Goal: Task Accomplishment & Management: Complete application form

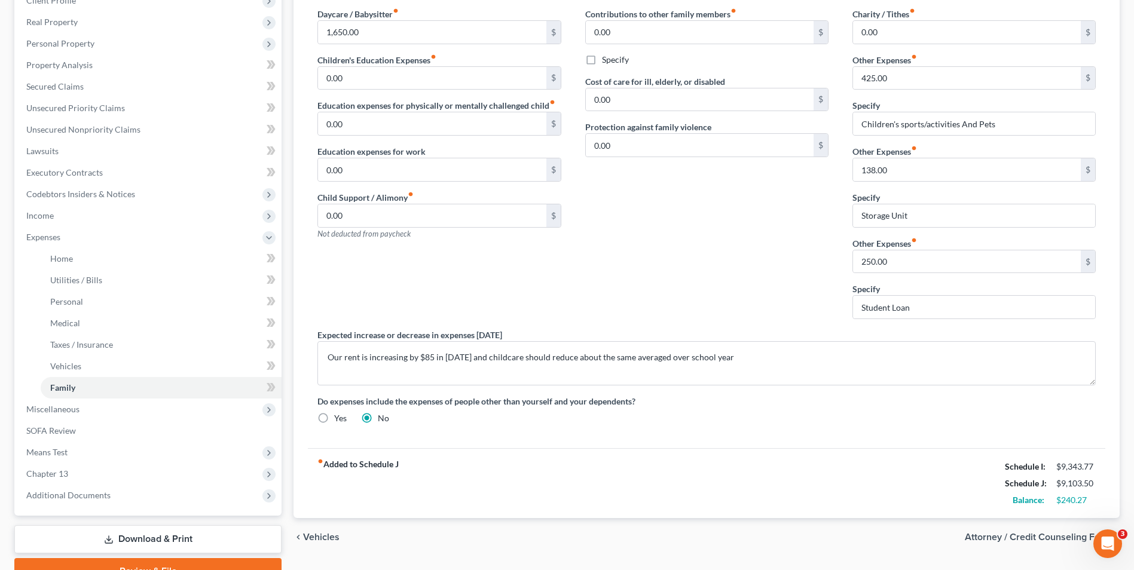
scroll to position [118, 0]
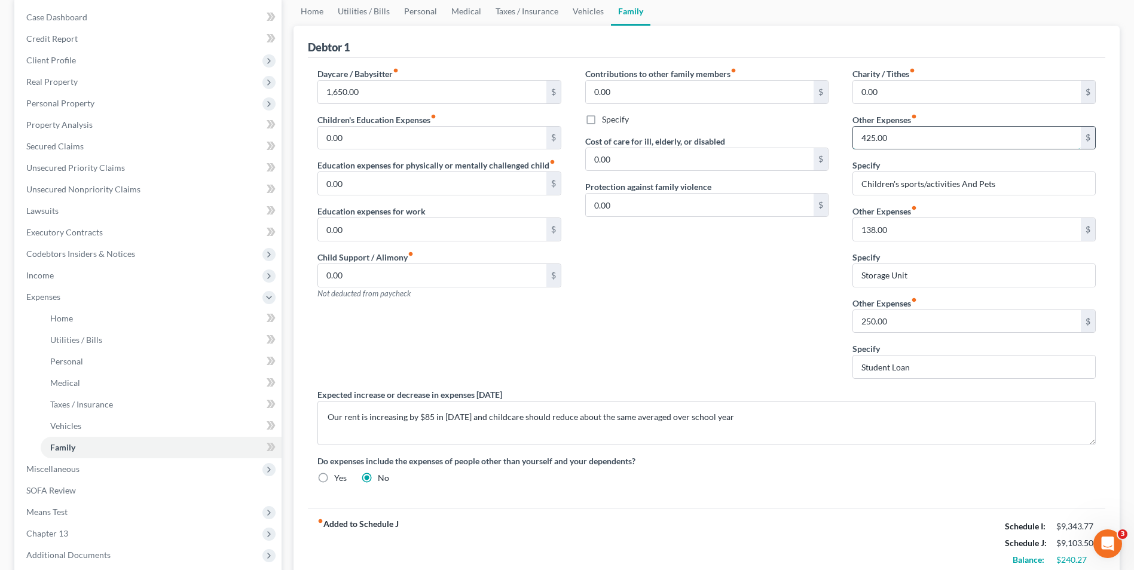
click at [885, 133] on input "425.00" at bounding box center [967, 138] width 228 height 23
type input "325"
click at [697, 276] on div "Contributions to other family members fiber_manual_record 0.00 $ Specify Cost o…" at bounding box center [706, 228] width 267 height 321
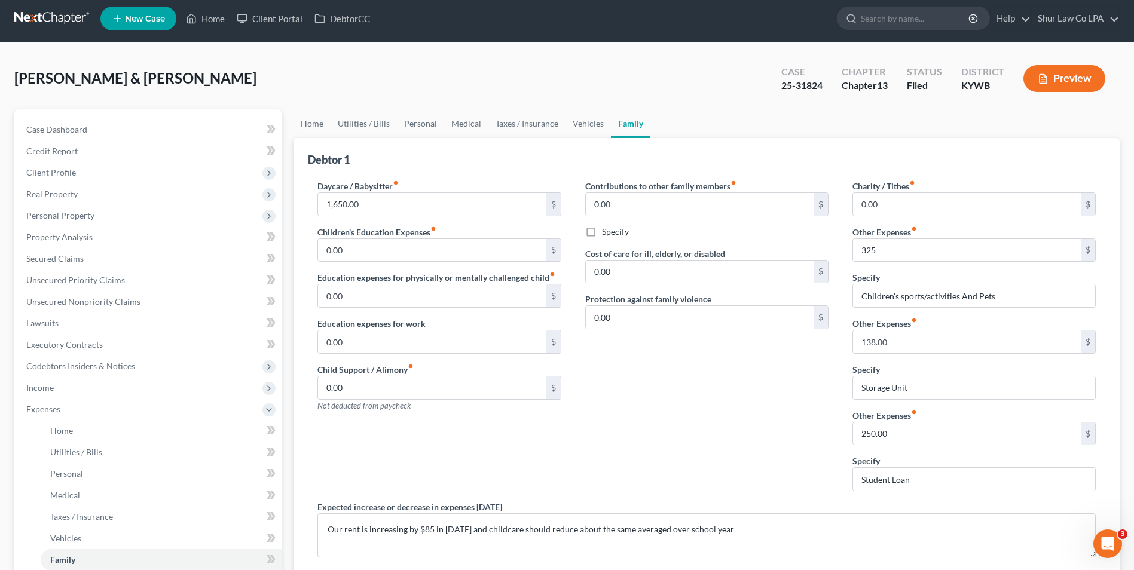
scroll to position [0, 0]
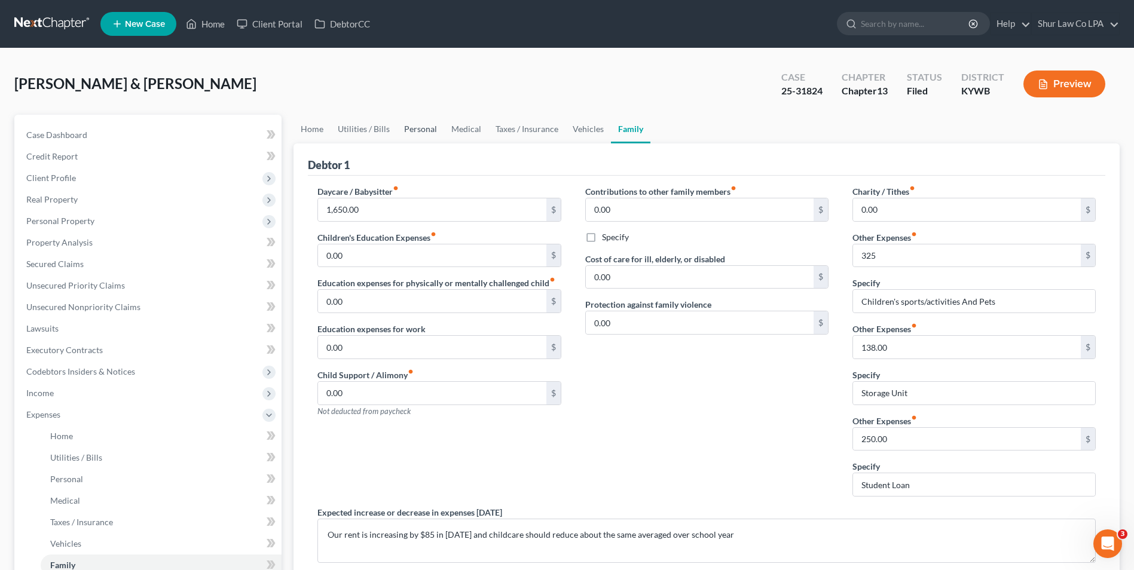
click at [425, 131] on link "Personal" at bounding box center [420, 129] width 47 height 29
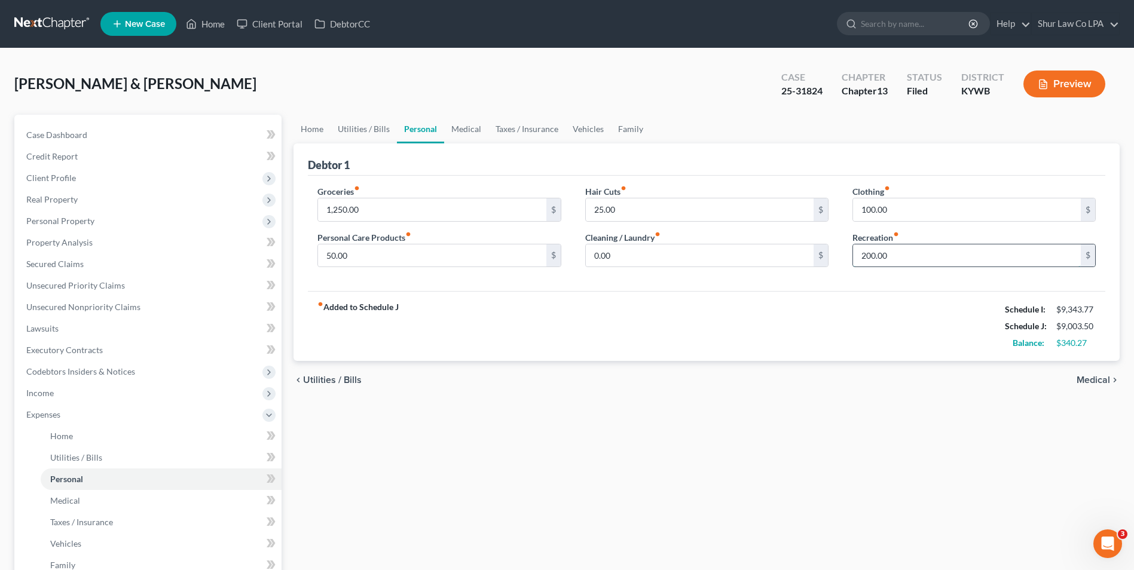
click at [863, 253] on input "200.00" at bounding box center [967, 256] width 228 height 23
type input "100"
click at [762, 292] on div "fiber_manual_record Added to Schedule J Schedule I: $9,343.77 Schedule J: $8,90…" at bounding box center [707, 326] width 798 height 70
click at [761, 291] on div "fiber_manual_record Added to Schedule J Schedule I: $9,343.77 Schedule J: $8,90…" at bounding box center [707, 326] width 798 height 70
click at [628, 132] on link "Family" at bounding box center [630, 129] width 39 height 29
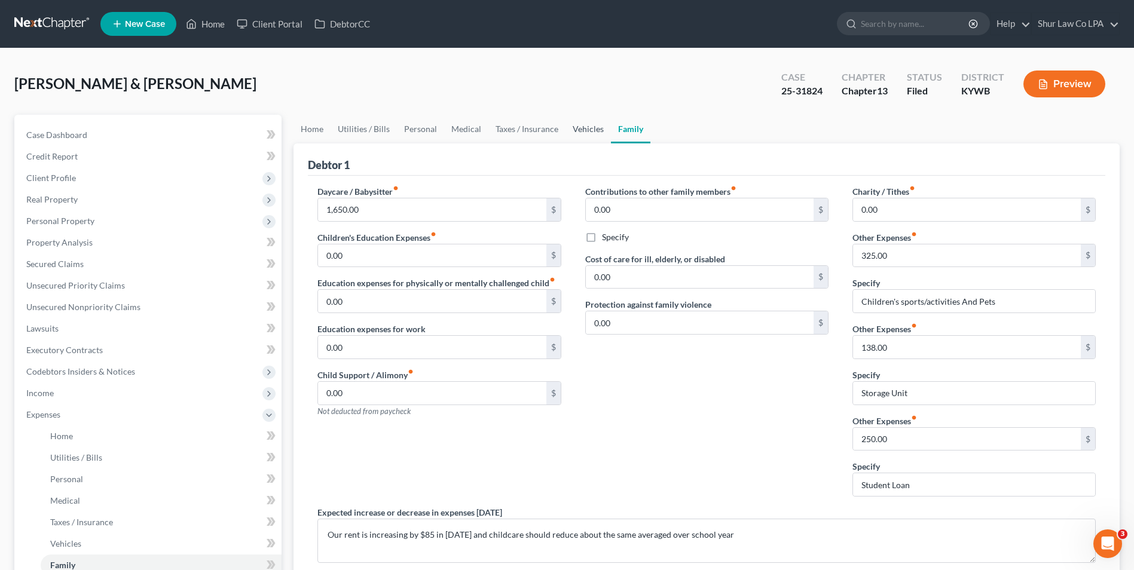
click at [582, 127] on link "Vehicles" at bounding box center [588, 129] width 45 height 29
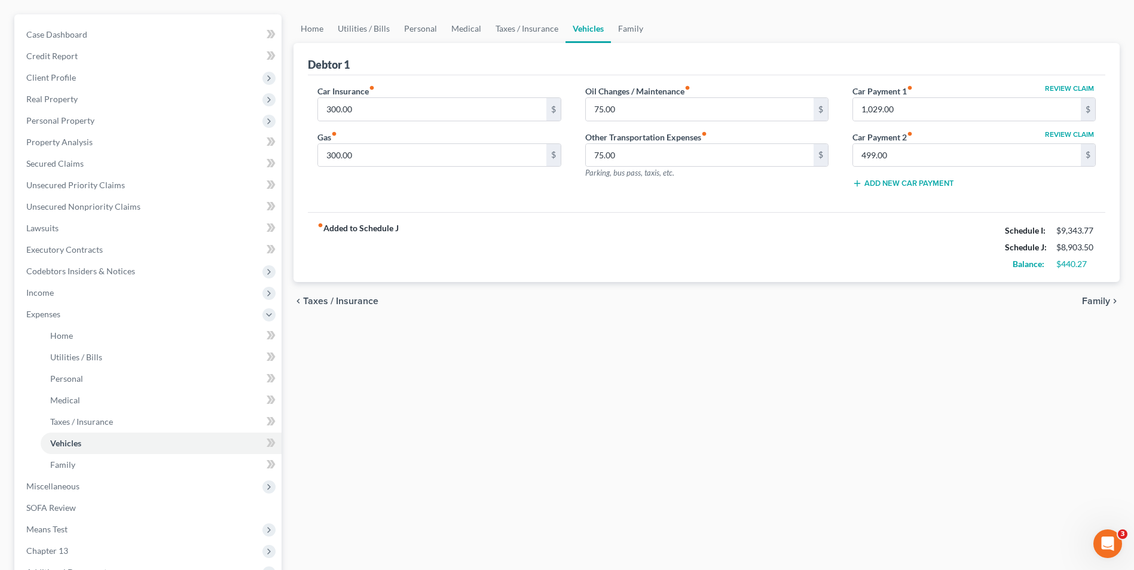
scroll to position [237, 0]
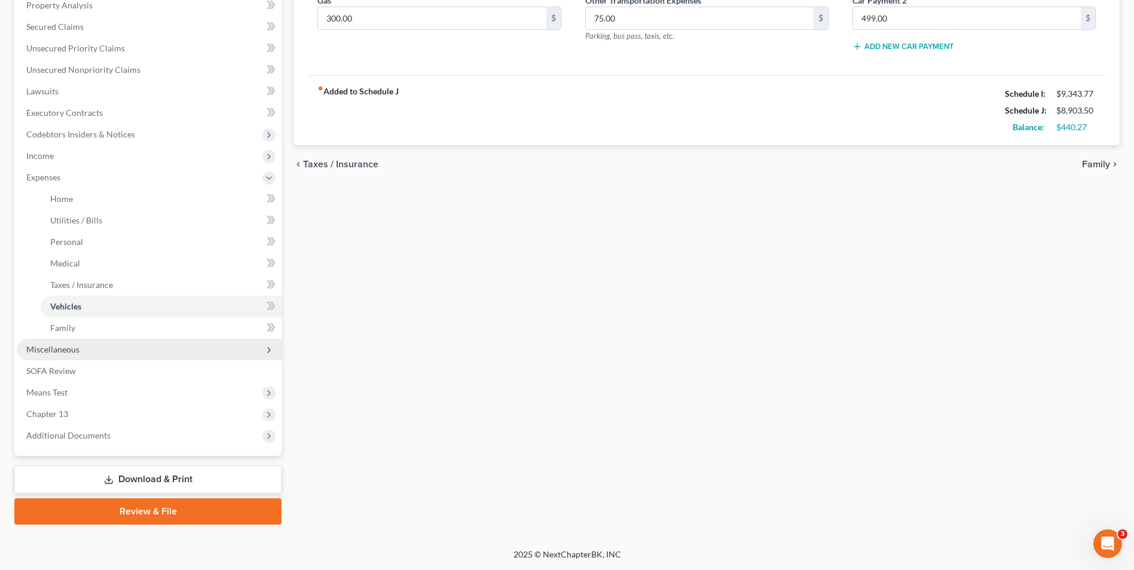
click at [56, 341] on span "Miscellaneous" at bounding box center [149, 350] width 265 height 22
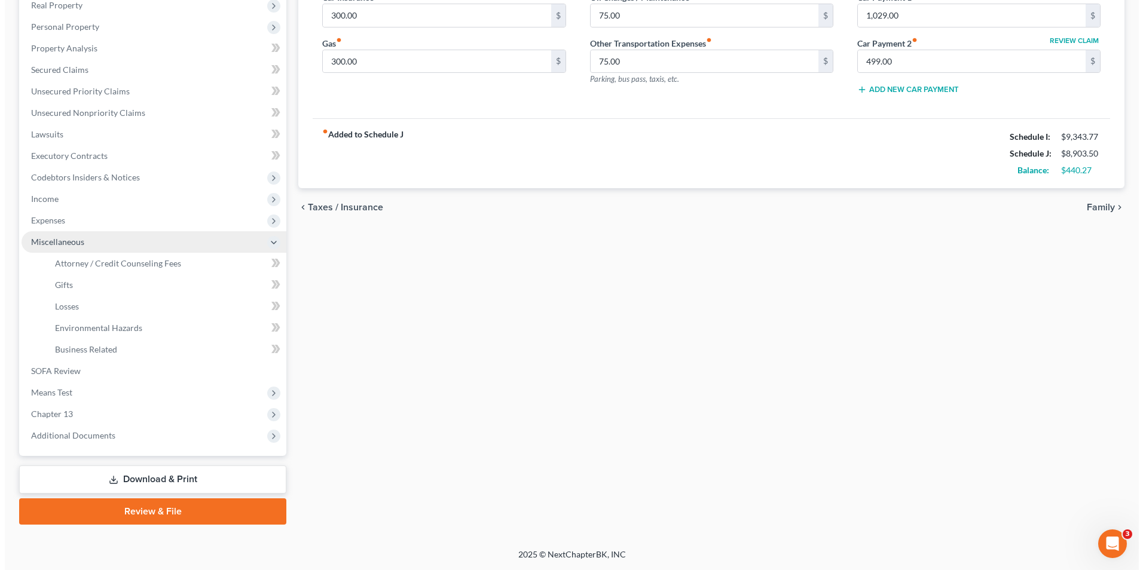
scroll to position [194, 0]
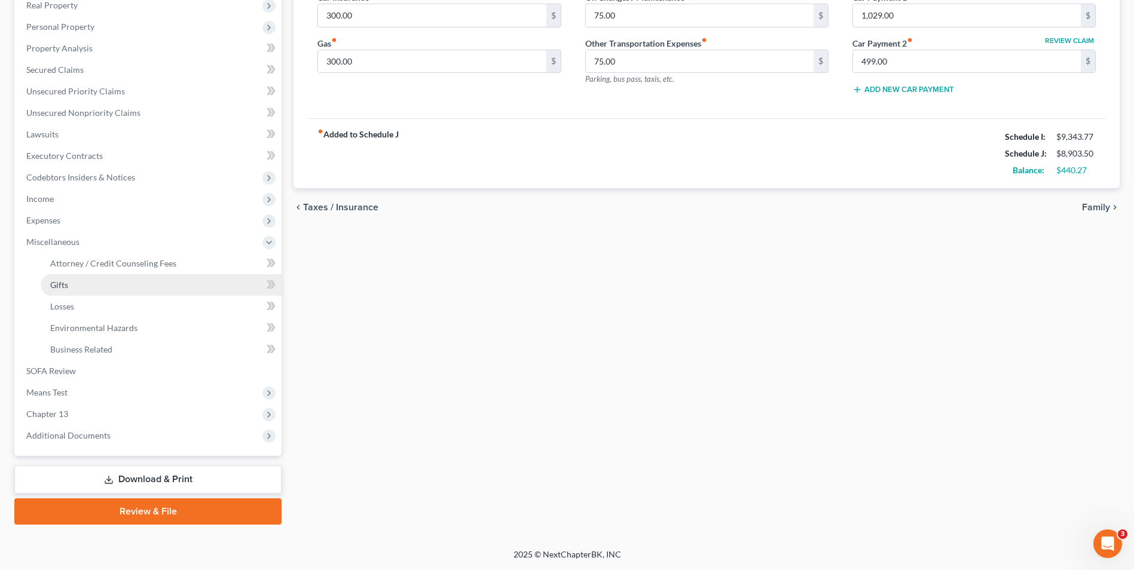
click at [65, 286] on span "Gifts" at bounding box center [59, 285] width 18 height 10
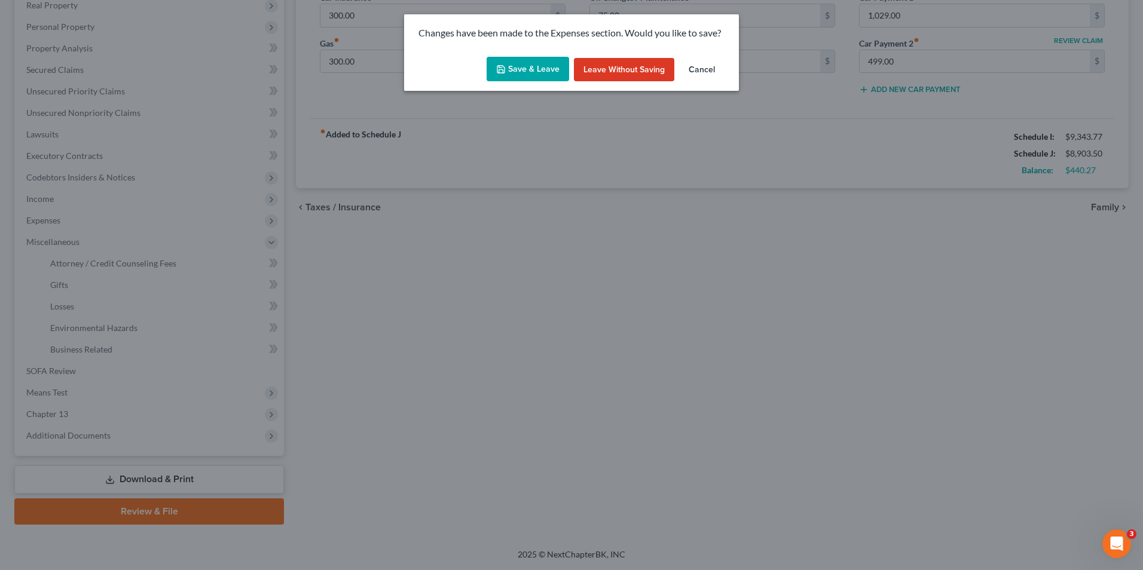
click at [529, 63] on button "Save & Leave" at bounding box center [528, 69] width 83 height 25
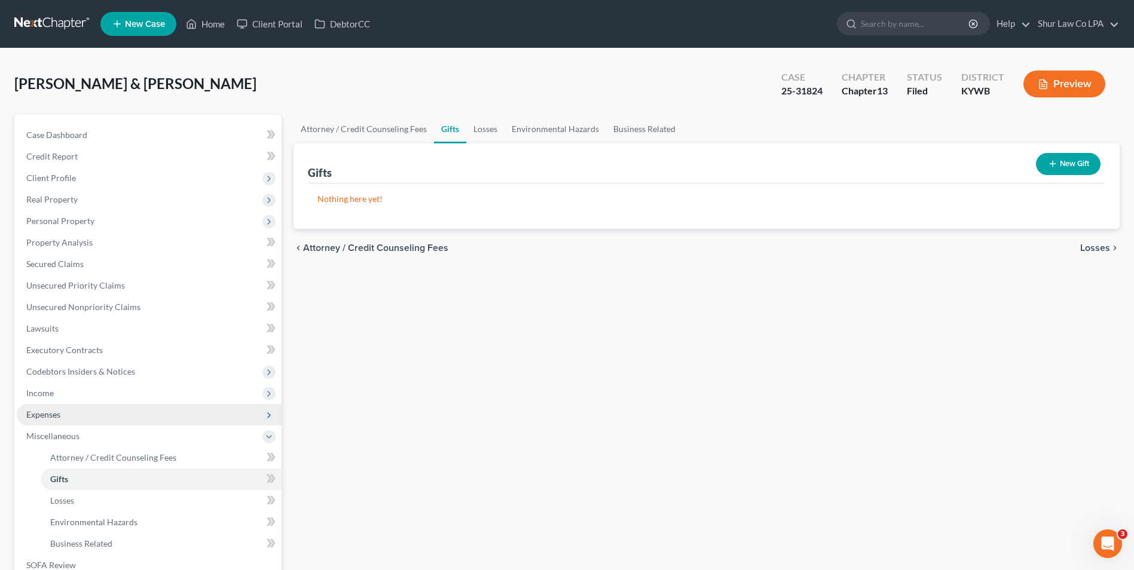
click at [42, 420] on span "Expenses" at bounding box center [149, 415] width 265 height 22
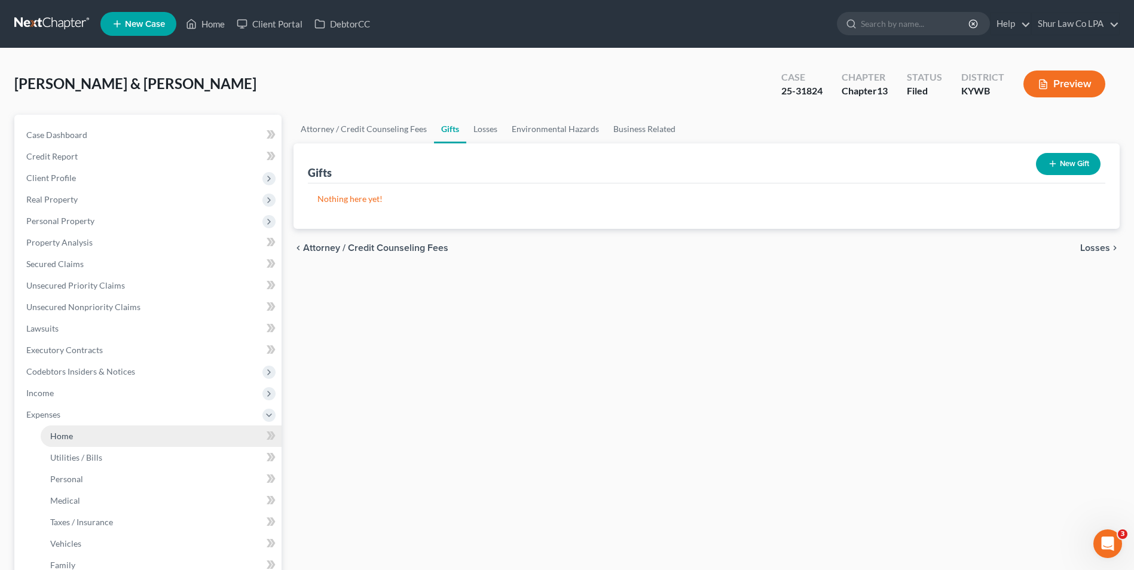
click at [63, 438] on span "Home" at bounding box center [61, 436] width 23 height 10
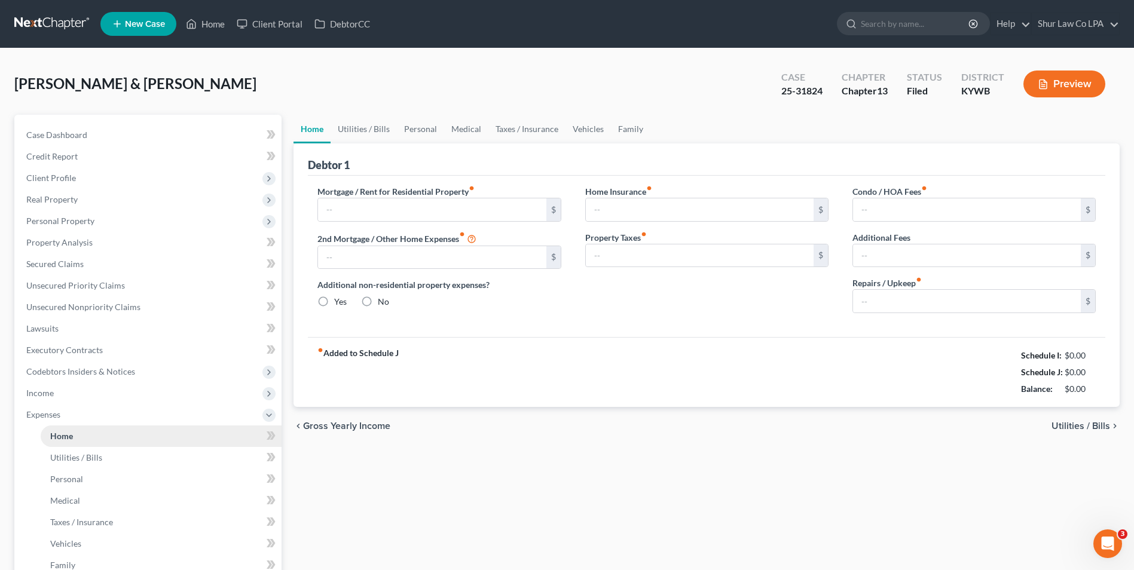
type input "1,765.00"
radio input "true"
type input "12.50"
type input "0.00"
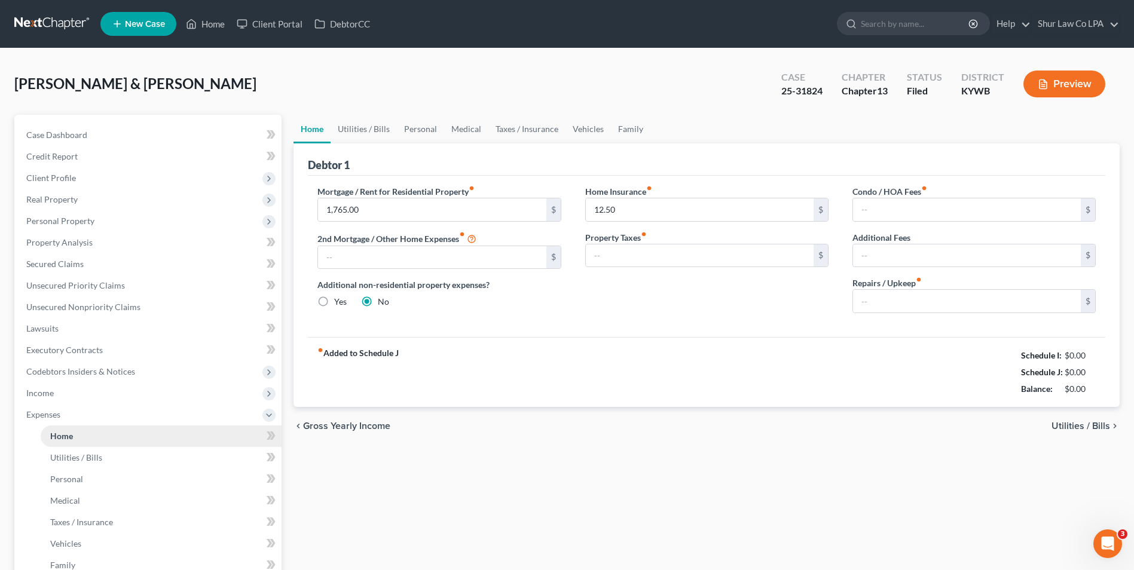
type input "0.00"
type input "20.00"
click at [1058, 74] on button "Preview" at bounding box center [1065, 84] width 82 height 27
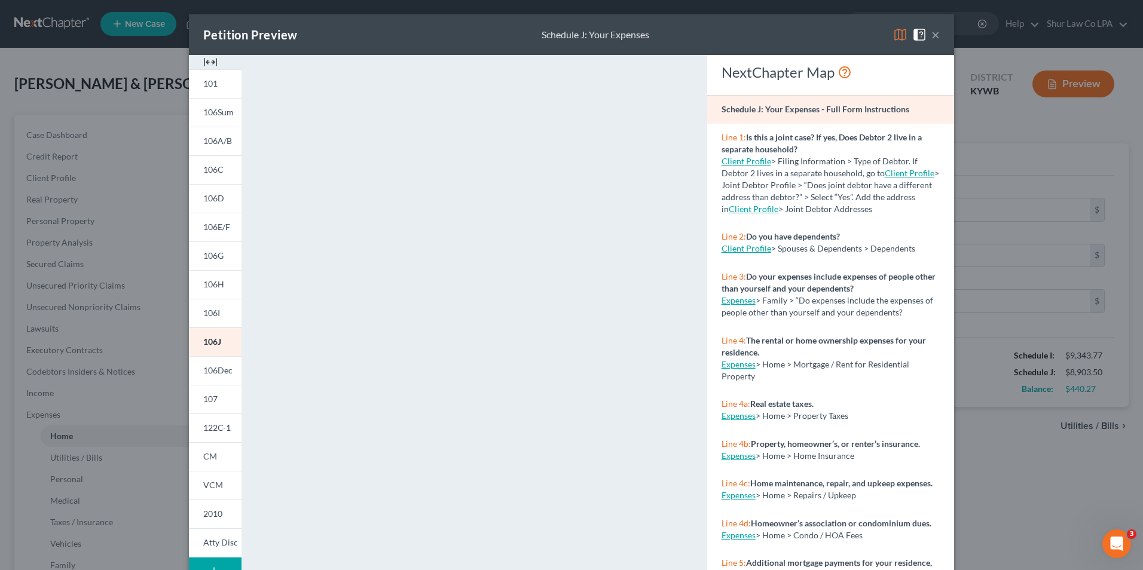
click at [210, 60] on img at bounding box center [210, 62] width 14 height 14
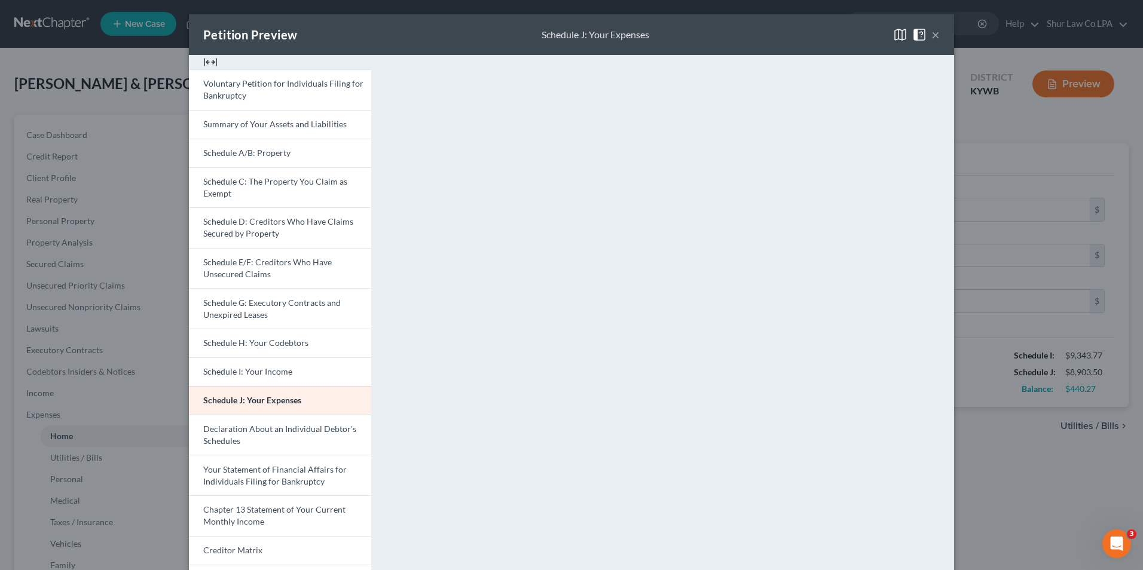
click at [931, 30] on button "×" at bounding box center [935, 35] width 8 height 14
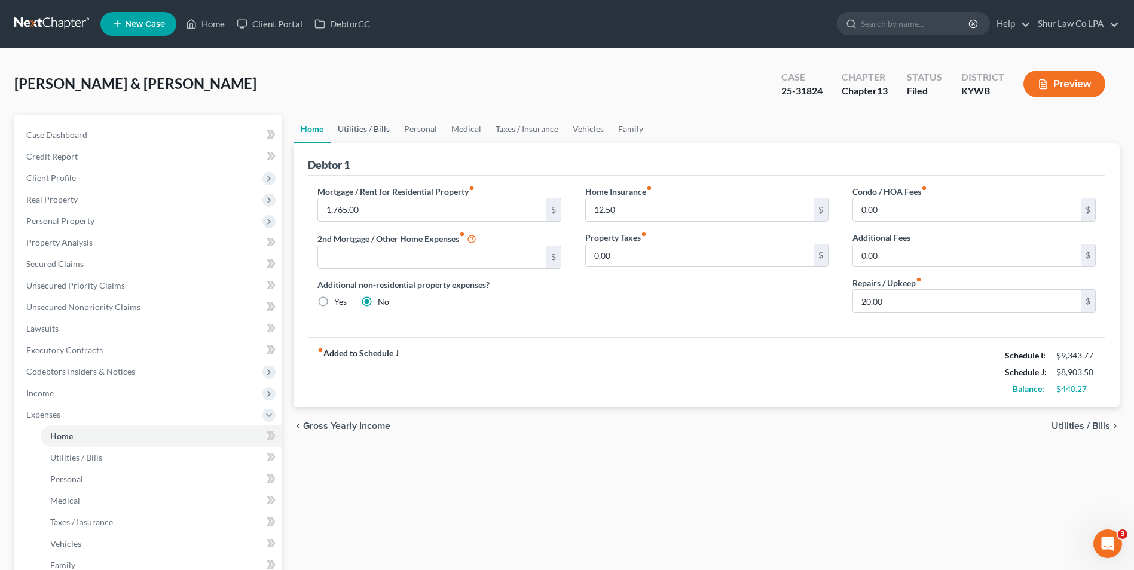
click at [361, 132] on link "Utilities / Bills" at bounding box center [364, 129] width 66 height 29
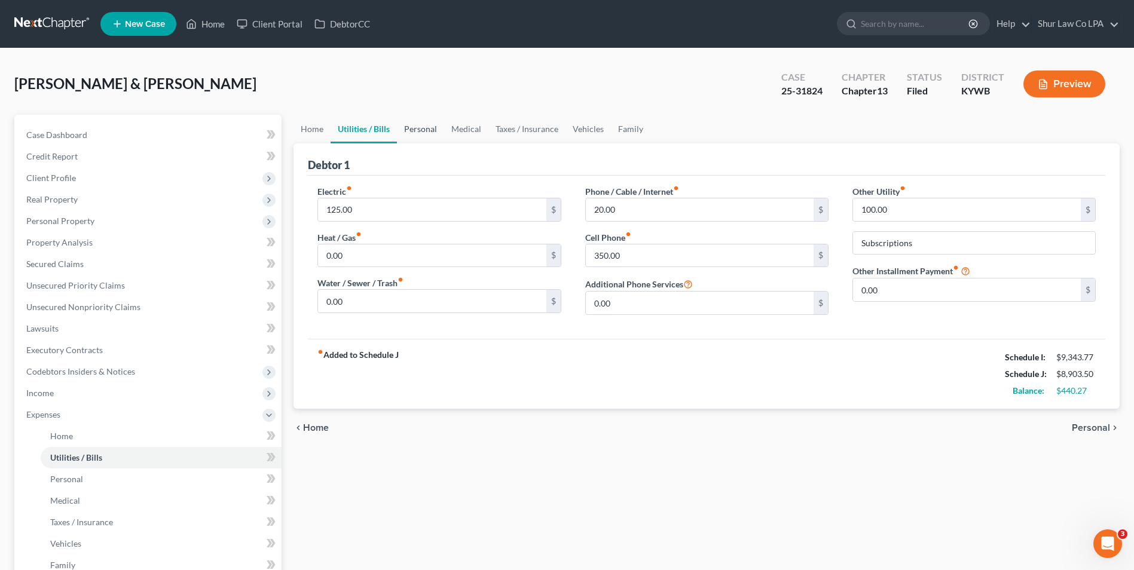
click at [405, 129] on link "Personal" at bounding box center [420, 129] width 47 height 29
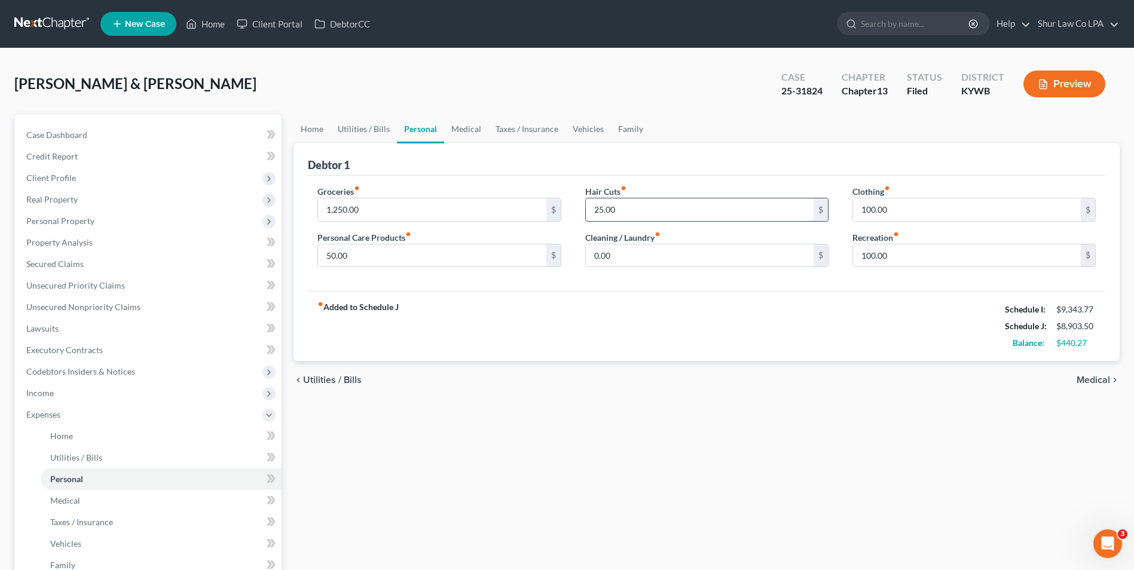
click at [603, 207] on input "25.00" at bounding box center [700, 209] width 228 height 23
type input "30"
click at [667, 289] on div "Groceries fiber_manual_record 1,250.00 $ Personal Care Products fiber_manual_re…" at bounding box center [707, 234] width 798 height 116
click at [620, 260] on input "0.00" at bounding box center [700, 256] width 228 height 23
type input "25"
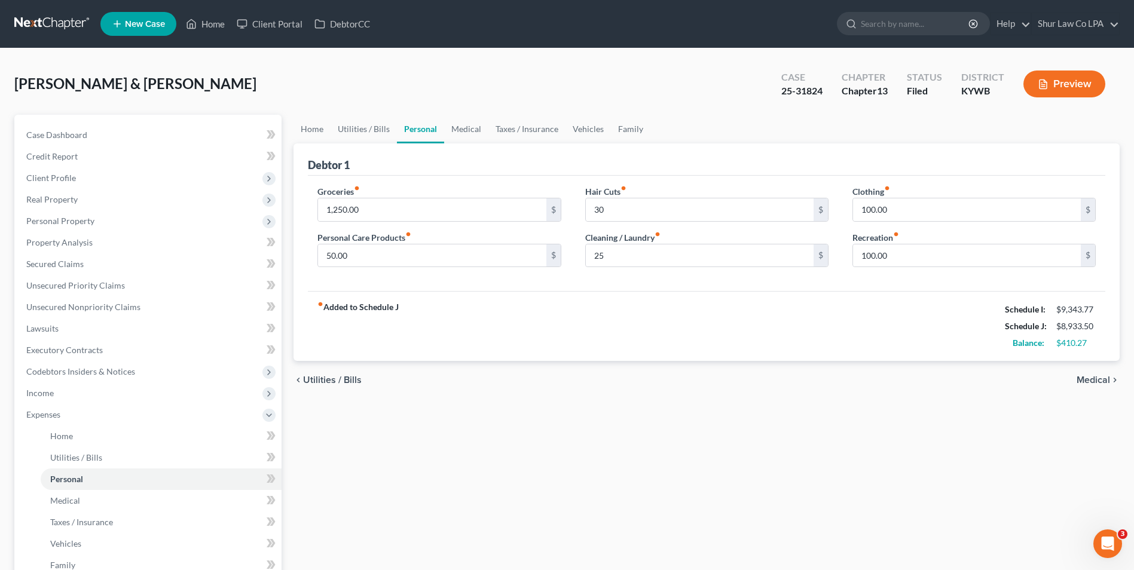
click at [555, 297] on div "fiber_manual_record Added to Schedule J Schedule I: $9,343.77 Schedule J: $8,93…" at bounding box center [707, 326] width 798 height 70
click at [361, 256] on input "50.00" at bounding box center [432, 256] width 228 height 23
type input "80"
click at [469, 127] on link "Medical" at bounding box center [466, 129] width 44 height 29
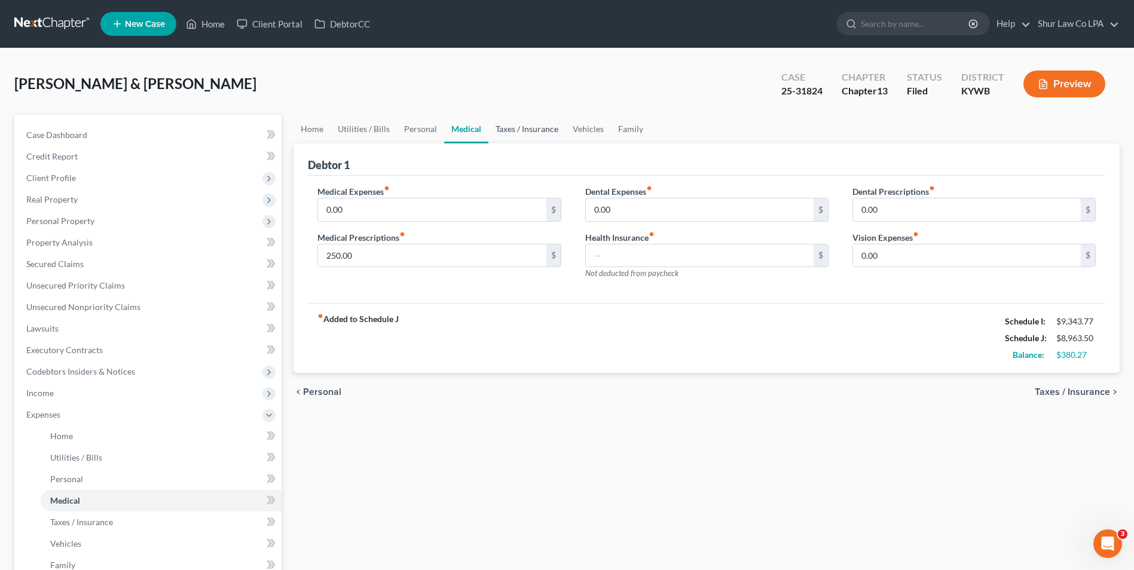
click at [509, 130] on link "Taxes / Insurance" at bounding box center [526, 129] width 77 height 29
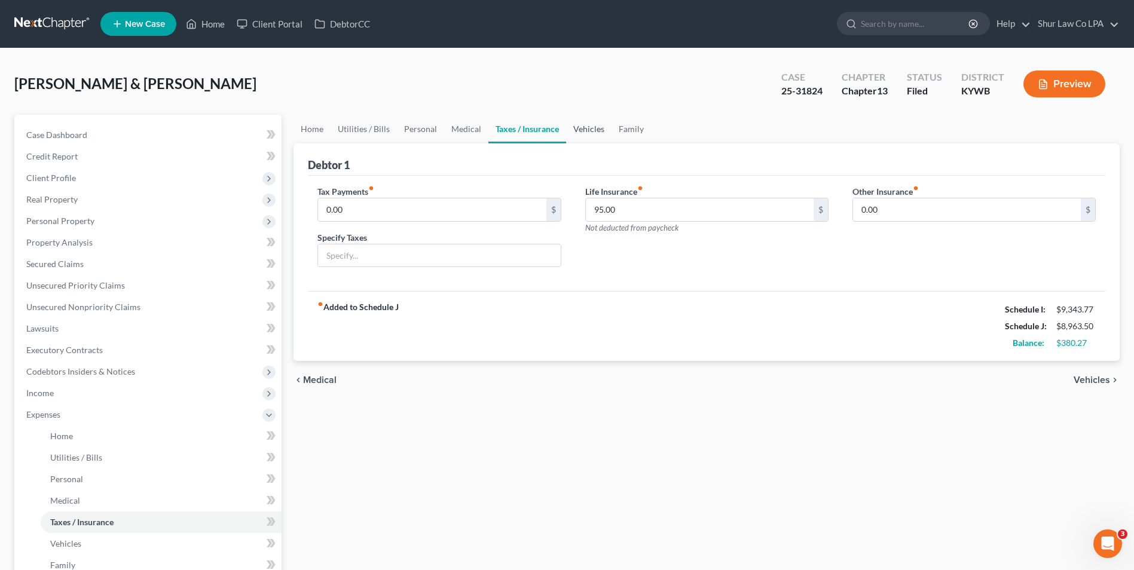
click at [586, 127] on link "Vehicles" at bounding box center [588, 129] width 45 height 29
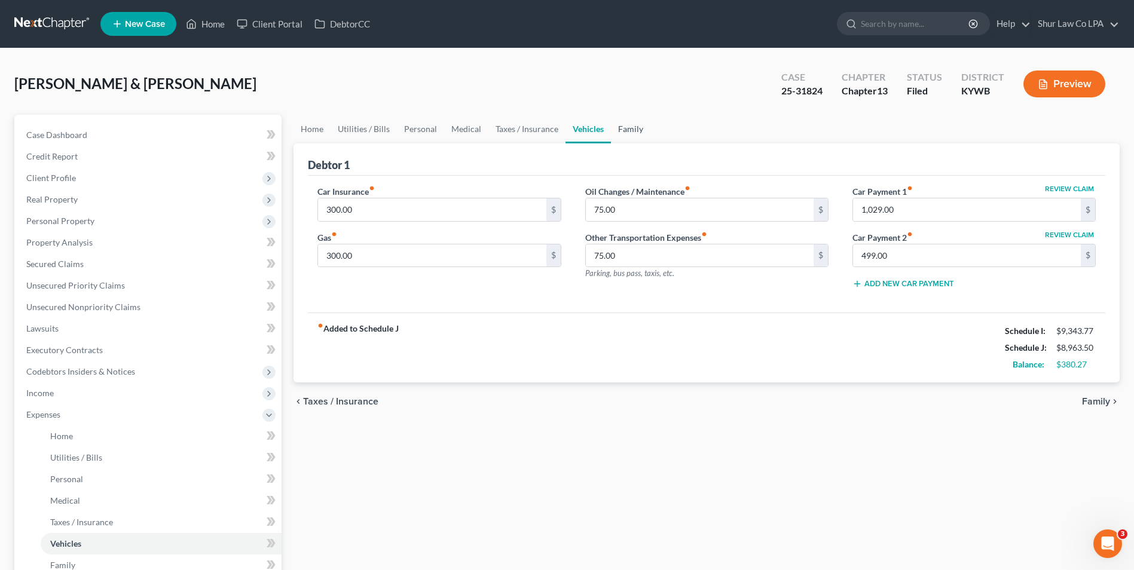
click at [620, 126] on link "Family" at bounding box center [630, 129] width 39 height 29
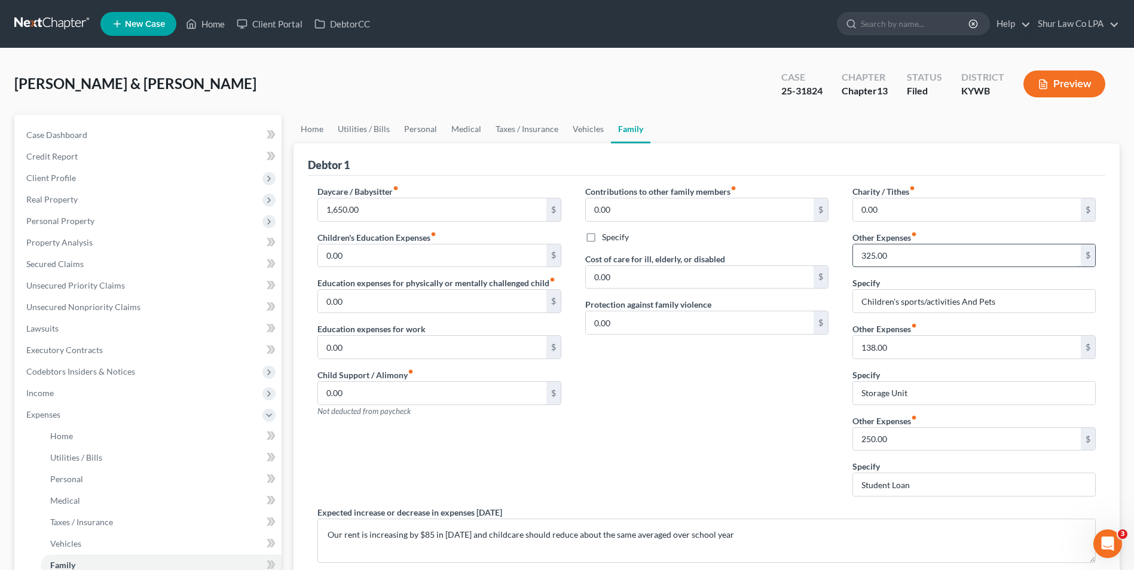
click at [875, 252] on input "325.00" at bounding box center [967, 256] width 228 height 23
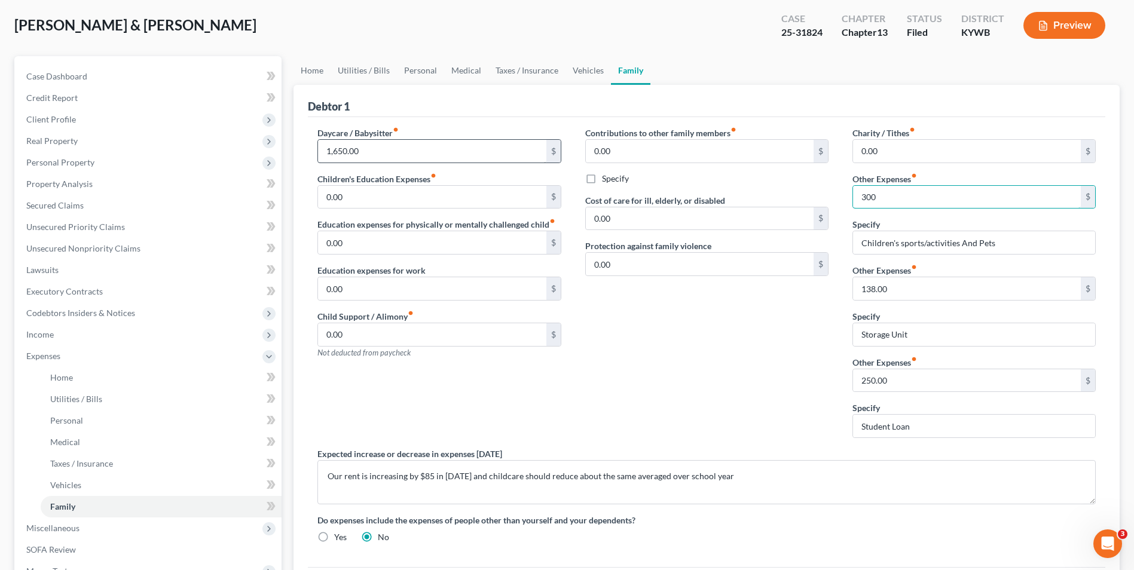
scroll to position [58, 0]
type input "300"
click at [314, 71] on link "Home" at bounding box center [312, 71] width 37 height 29
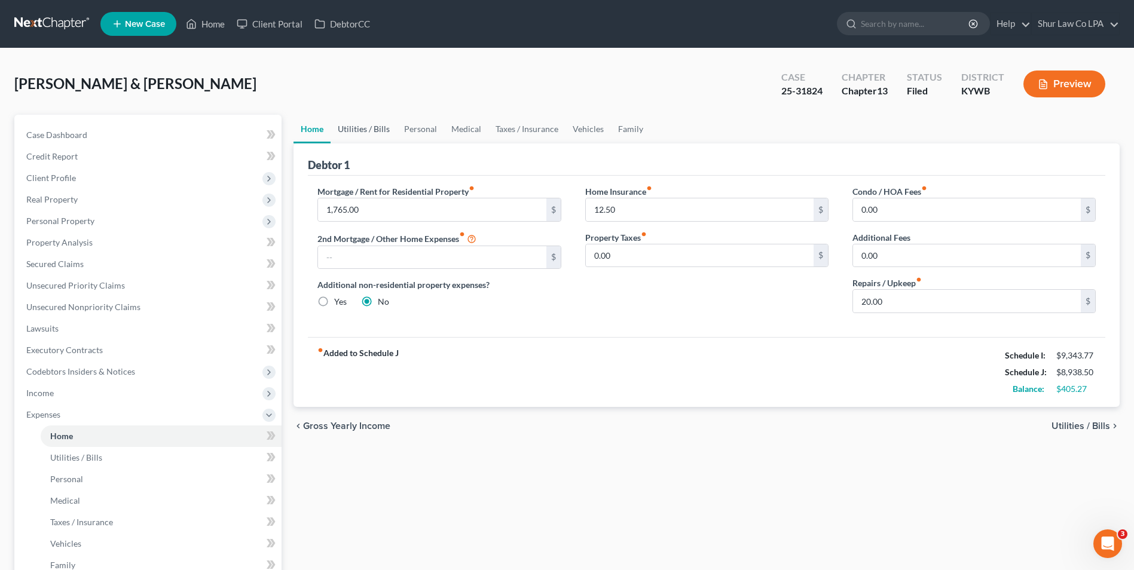
click at [353, 127] on link "Utilities / Bills" at bounding box center [364, 129] width 66 height 29
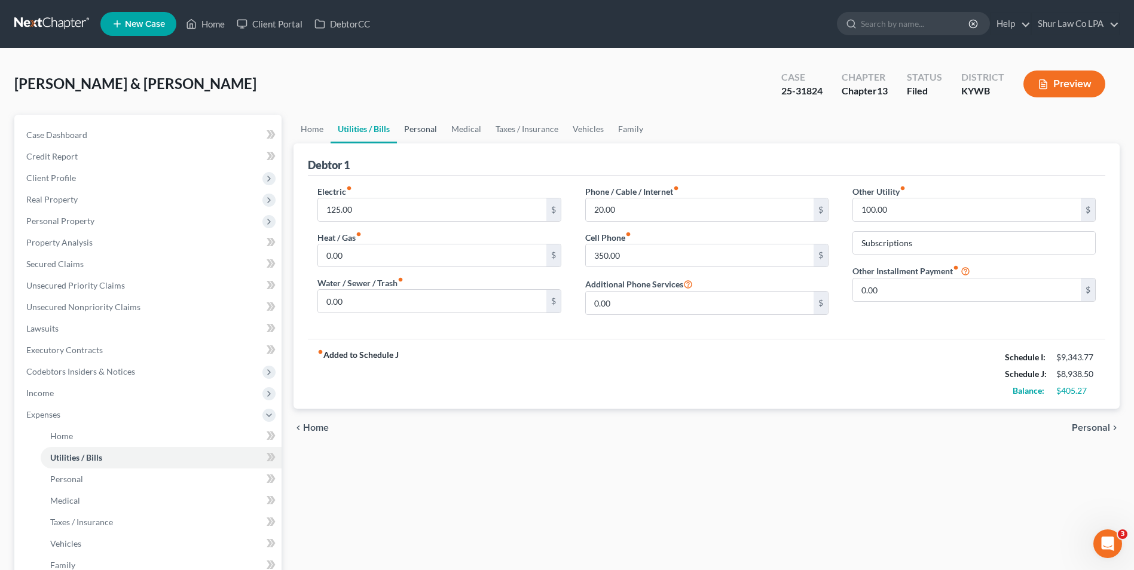
click at [430, 135] on link "Personal" at bounding box center [420, 129] width 47 height 29
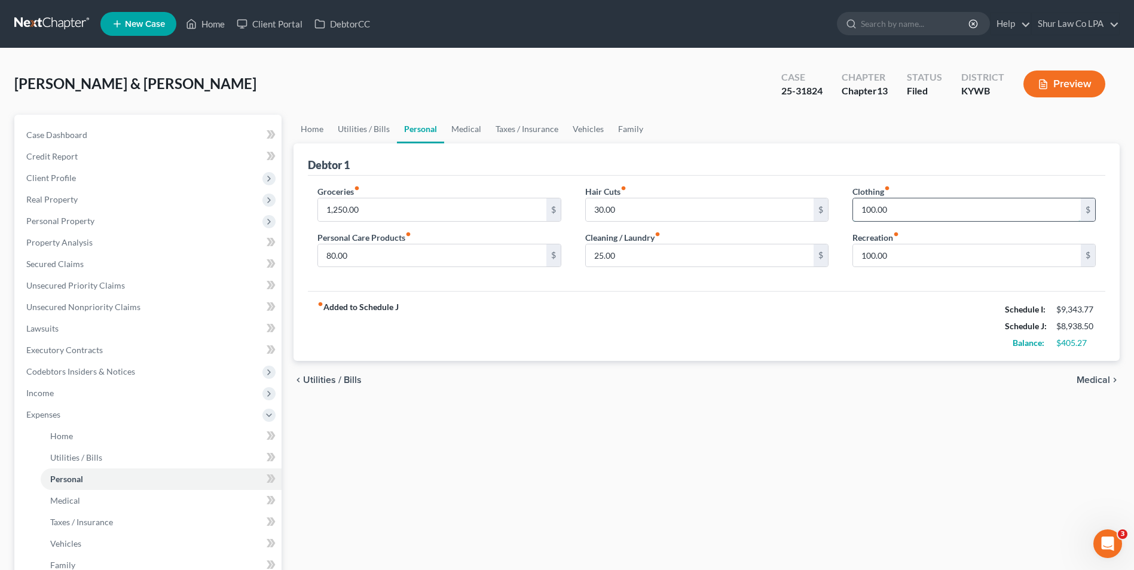
click at [875, 209] on input "100.00" at bounding box center [967, 209] width 228 height 23
type input "105"
click at [817, 314] on div "fiber_manual_record Added to Schedule J Schedule I: $9,343.77 Schedule J: $8,94…" at bounding box center [707, 326] width 798 height 70
click at [462, 121] on link "Medical" at bounding box center [466, 129] width 44 height 29
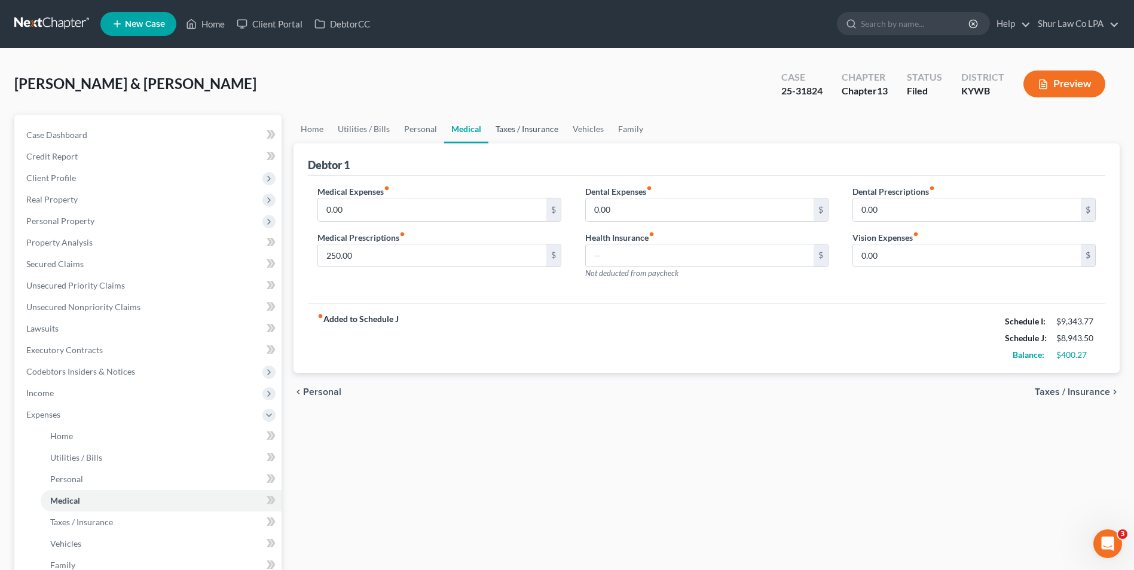
click at [537, 129] on link "Taxes / Insurance" at bounding box center [526, 129] width 77 height 29
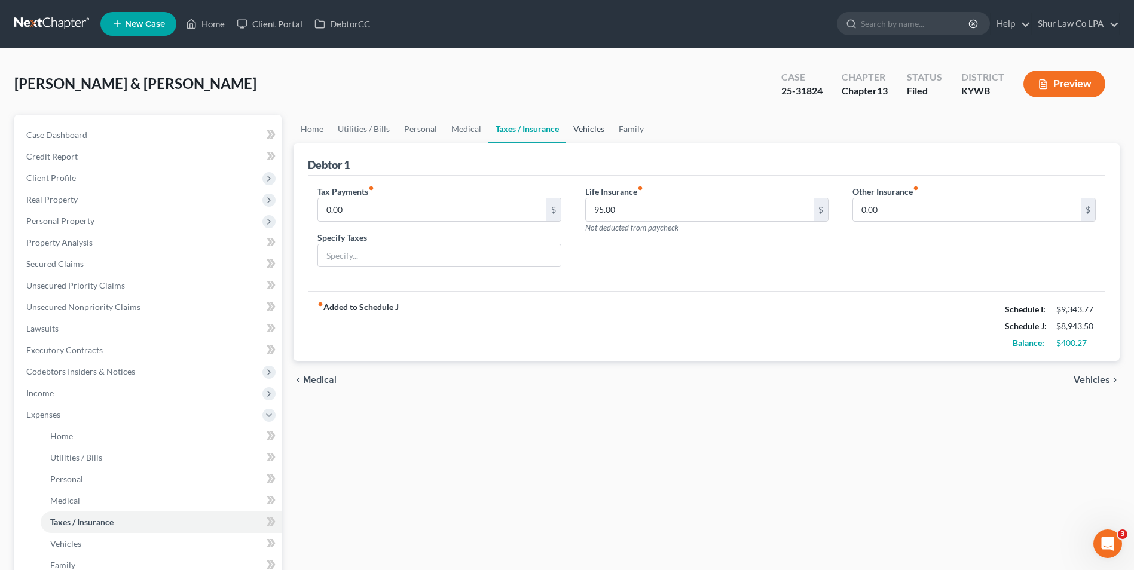
click at [597, 130] on link "Vehicles" at bounding box center [588, 129] width 45 height 29
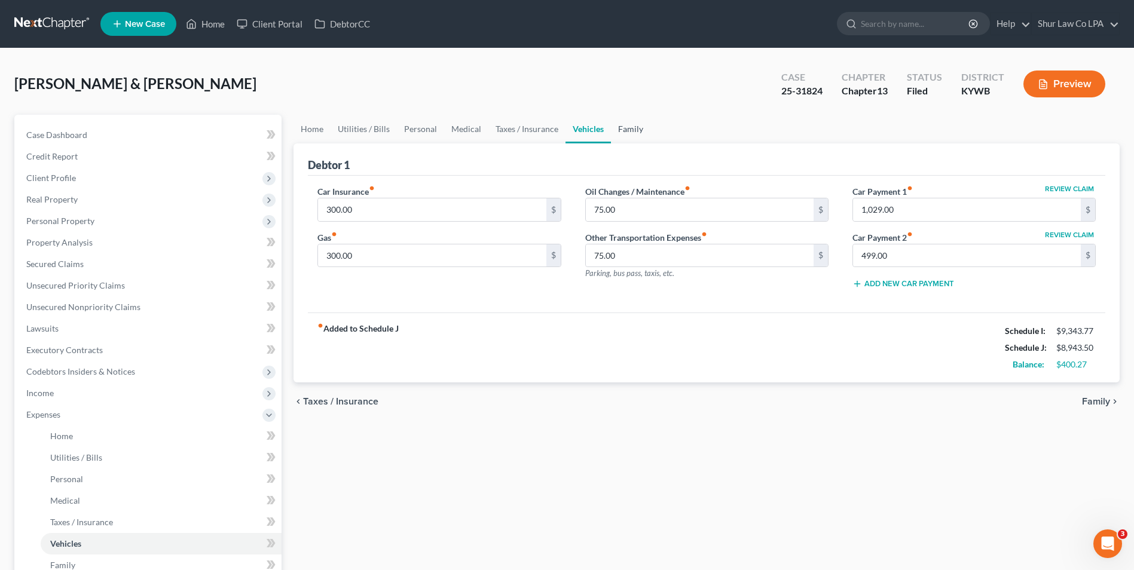
click at [618, 125] on link "Family" at bounding box center [630, 129] width 39 height 29
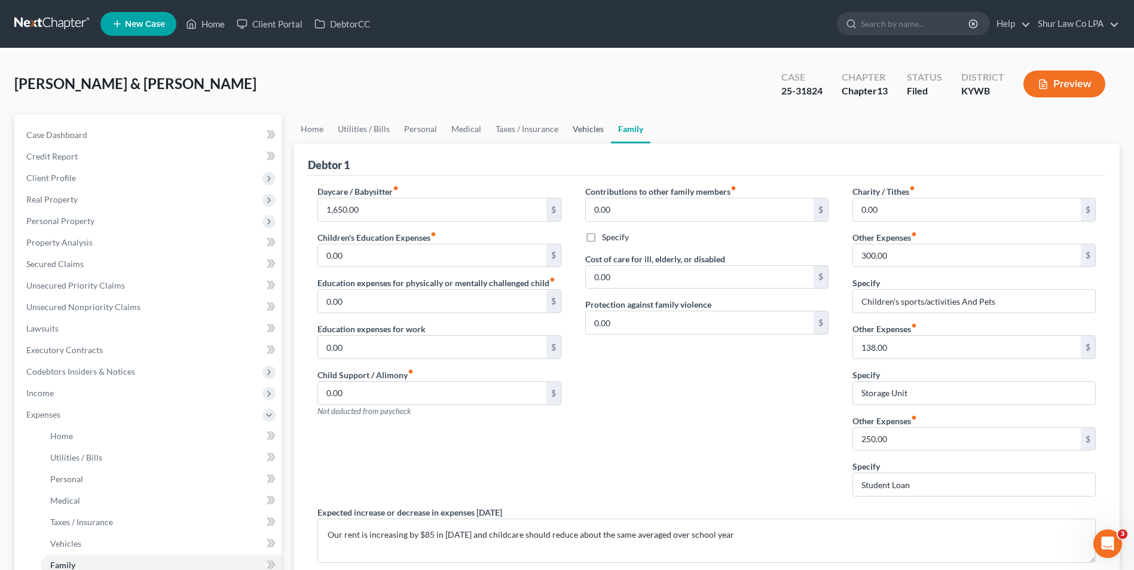
click at [584, 127] on link "Vehicles" at bounding box center [588, 129] width 45 height 29
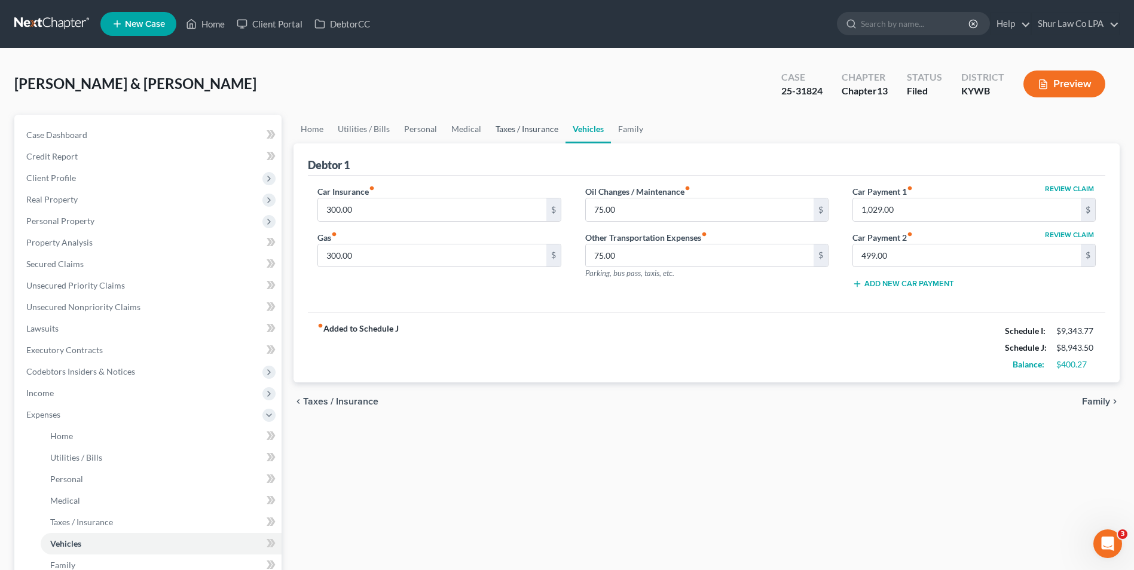
click at [534, 124] on link "Taxes / Insurance" at bounding box center [526, 129] width 77 height 29
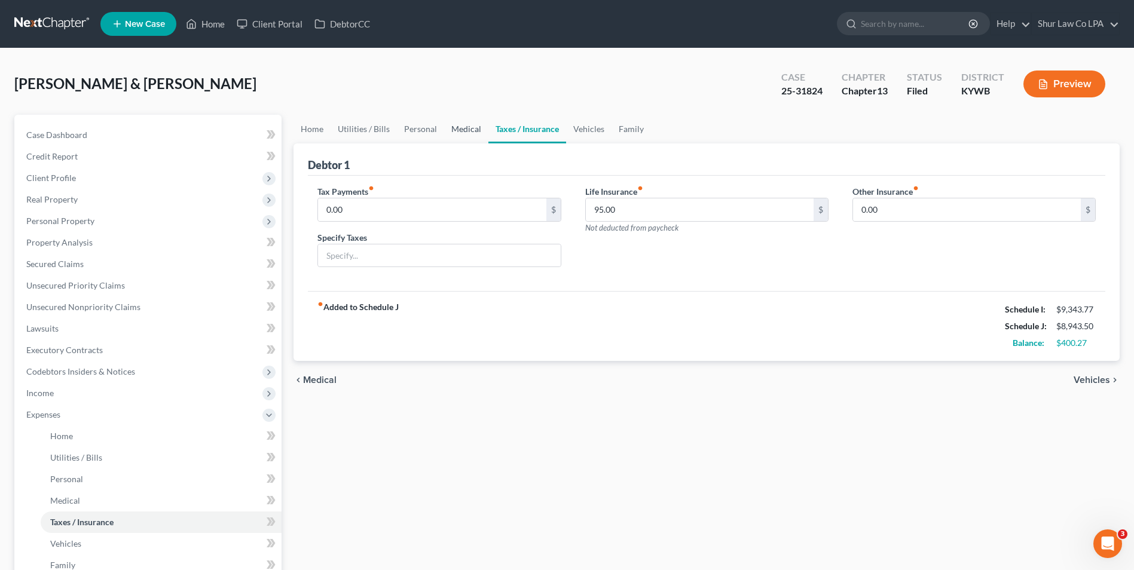
click at [468, 129] on link "Medical" at bounding box center [466, 129] width 44 height 29
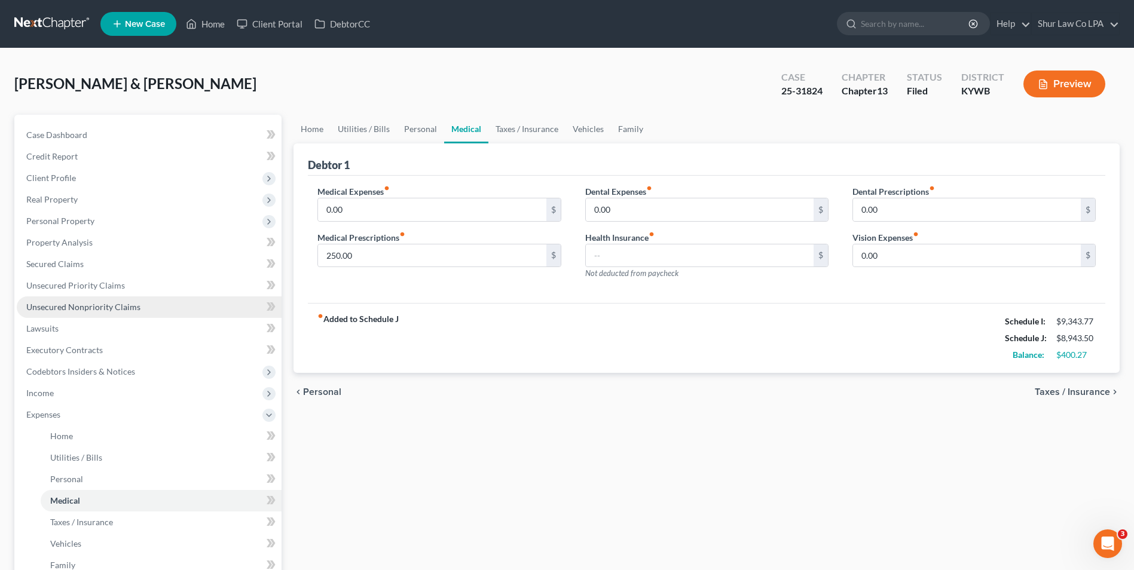
click at [84, 311] on link "Unsecured Nonpriority Claims" at bounding box center [149, 308] width 265 height 22
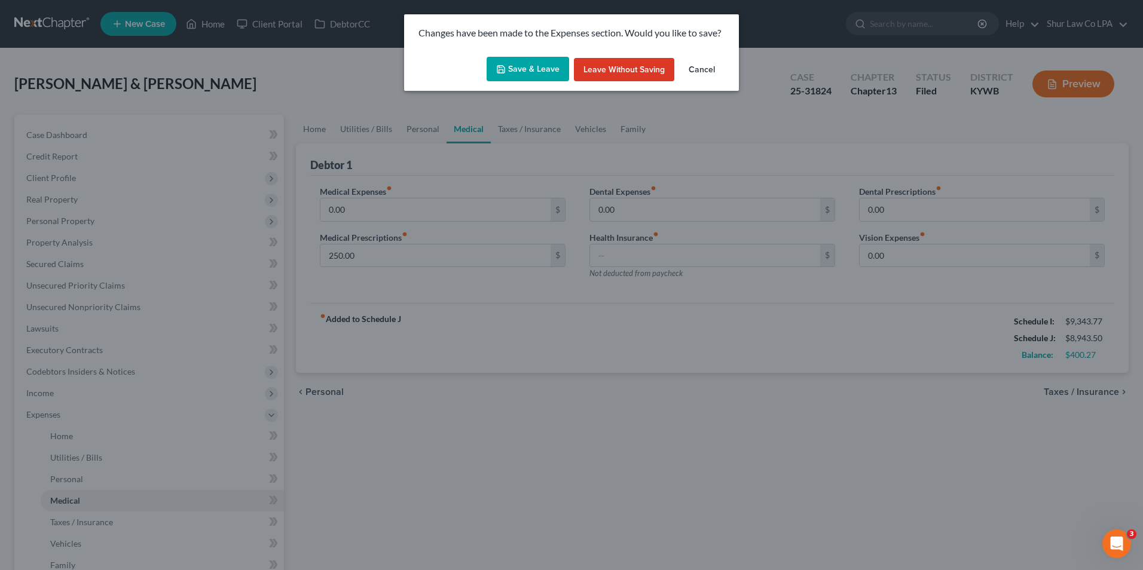
click at [523, 66] on button "Save & Leave" at bounding box center [528, 69] width 83 height 25
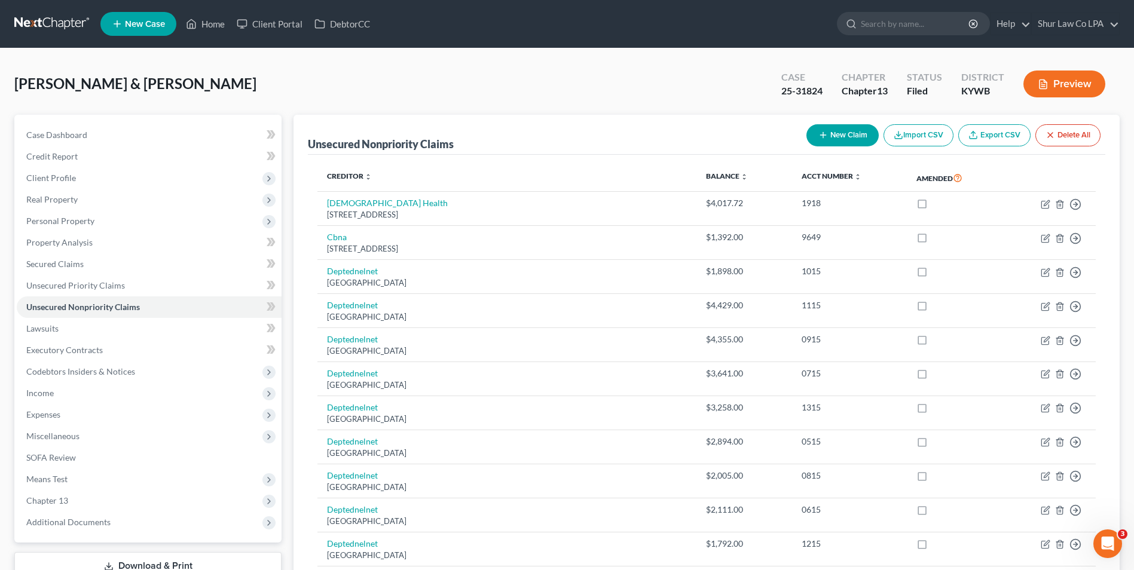
click at [827, 130] on button "New Claim" at bounding box center [843, 135] width 72 height 22
select select "2"
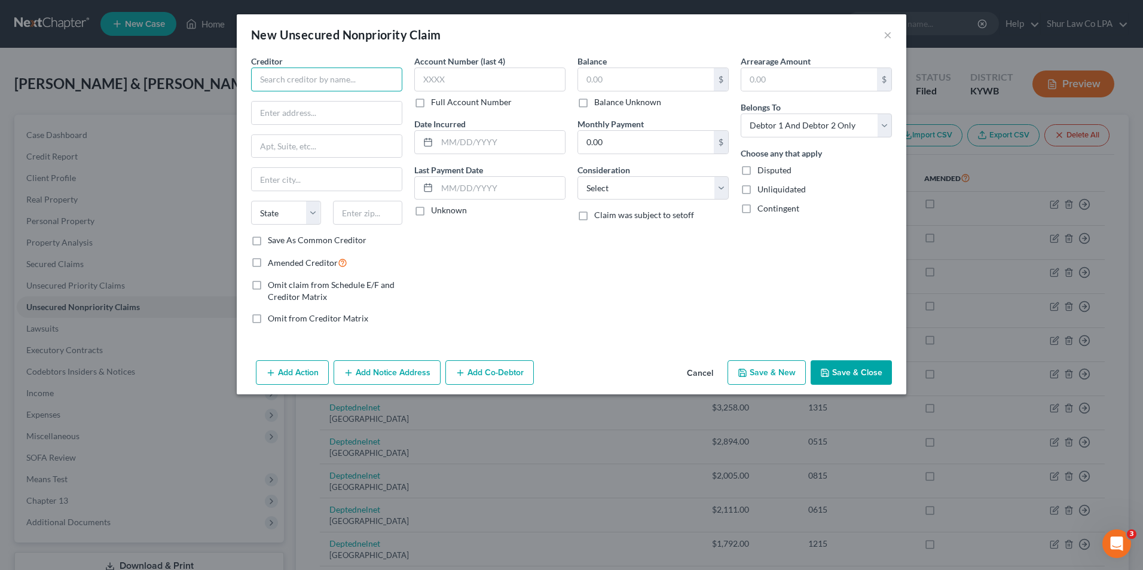
click at [338, 81] on input "text" at bounding box center [326, 80] width 151 height 24
type input "Holiday Inn Vacation Club"
click at [307, 115] on input "text" at bounding box center [327, 113] width 150 height 23
type input "[STREET_ADDRESS][PERSON_NAME]"
click at [299, 179] on input "text" at bounding box center [327, 179] width 150 height 23
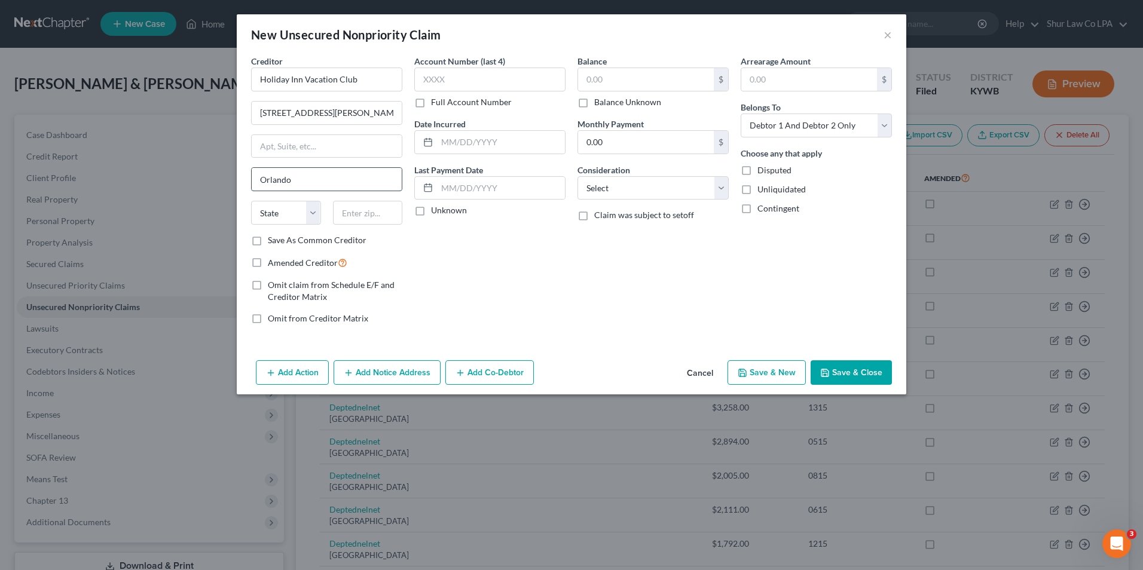
type input "Orlando"
select select "9"
type input "32819"
click at [459, 77] on input "text" at bounding box center [489, 80] width 151 height 24
click at [465, 149] on input "text" at bounding box center [501, 142] width 128 height 23
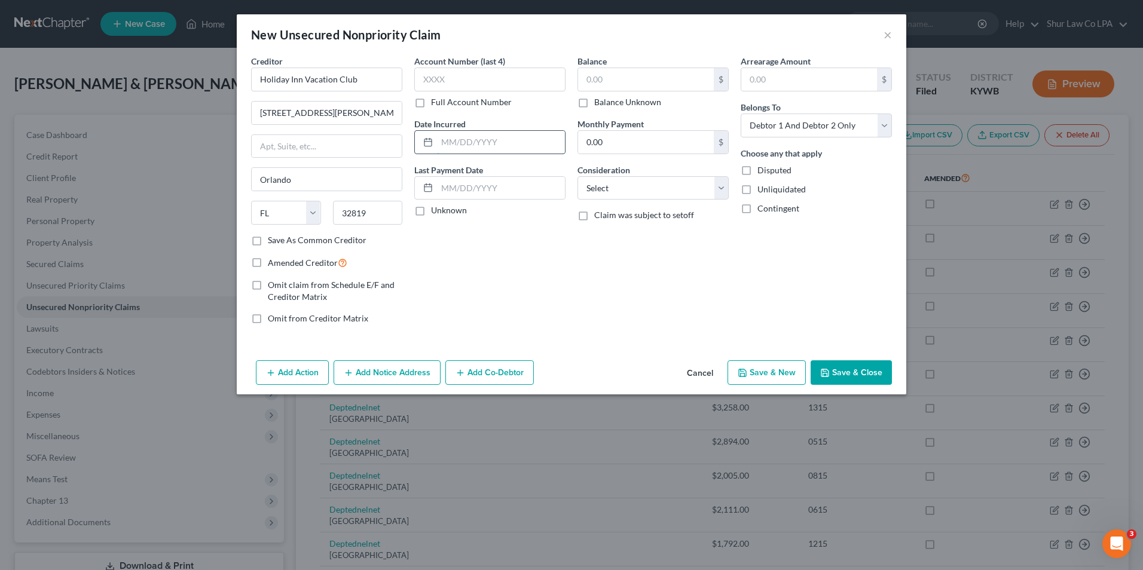
click at [481, 149] on input "text" at bounding box center [501, 142] width 128 height 23
type input "[DATE]"
click at [600, 85] on input "text" at bounding box center [646, 79] width 136 height 23
type input "466.36"
click at [623, 136] on input "0.00" at bounding box center [646, 142] width 136 height 23
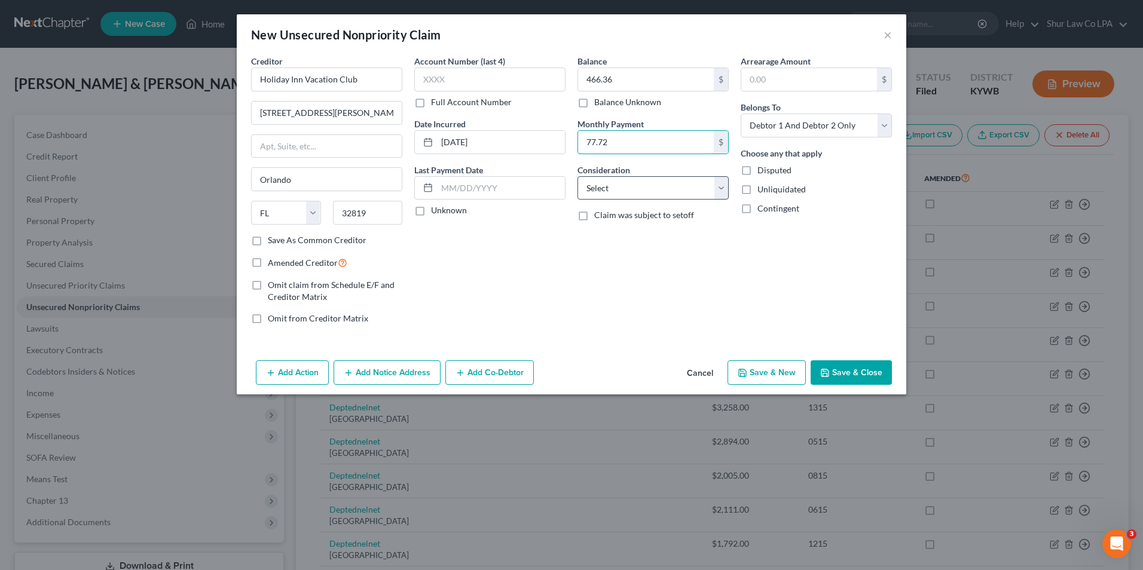
type input "77.72"
click at [649, 187] on select "Select Cable / Satellite Services Collection Agency Credit Card Debt Debt Couns…" at bounding box center [653, 188] width 151 height 24
select select "14"
click at [578, 176] on select "Select Cable / Satellite Services Collection Agency Credit Card Debt Debt Couns…" at bounding box center [653, 188] width 151 height 24
click at [595, 233] on input "text" at bounding box center [653, 233] width 150 height 23
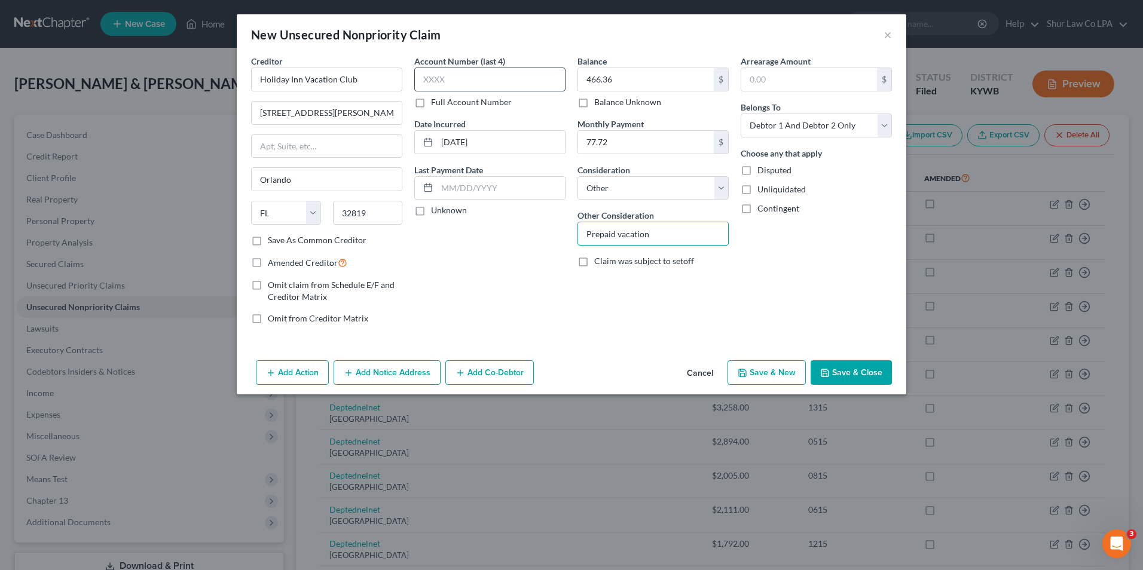
type input "Prepaid vacation"
click at [459, 79] on input "text" at bounding box center [489, 80] width 151 height 24
type input "0759"
click at [826, 372] on icon "button" at bounding box center [825, 373] width 10 height 10
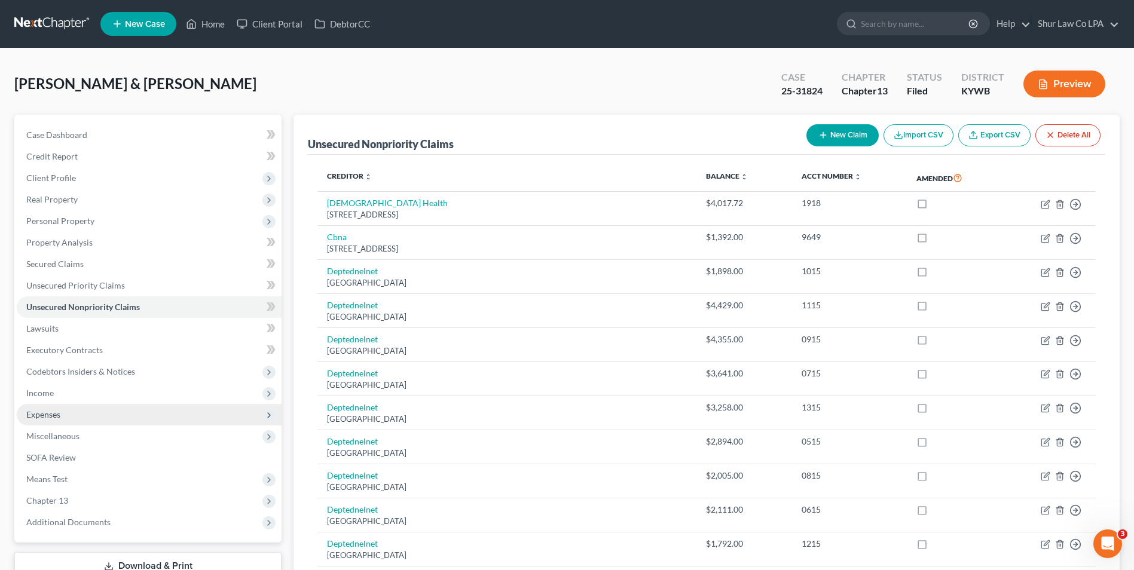
click at [84, 416] on span "Expenses" at bounding box center [149, 415] width 265 height 22
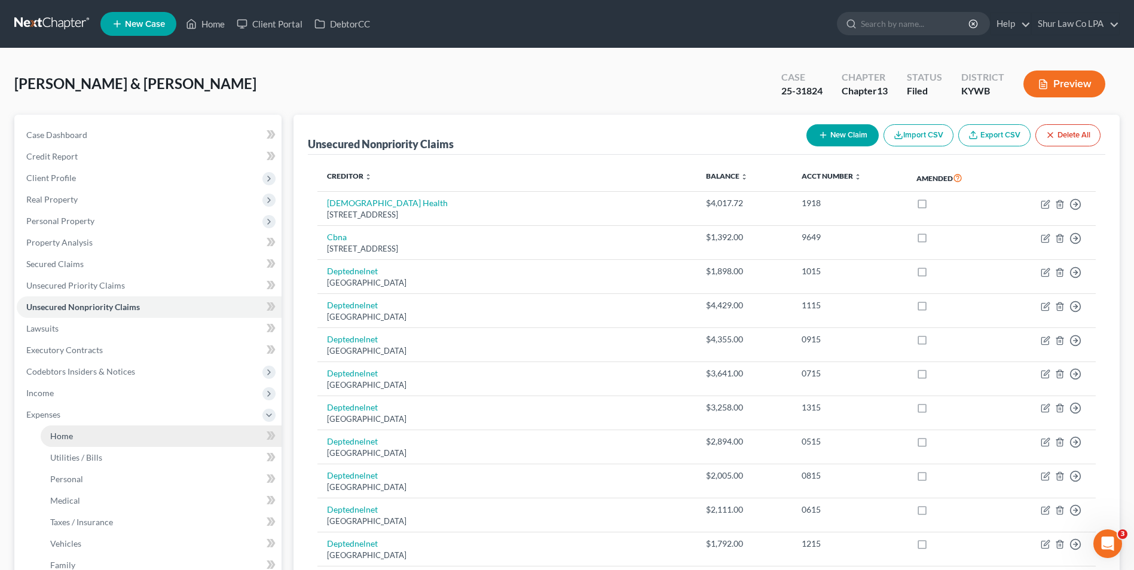
click at [72, 436] on span "Home" at bounding box center [61, 436] width 23 height 10
